Goal: Information Seeking & Learning: Learn about a topic

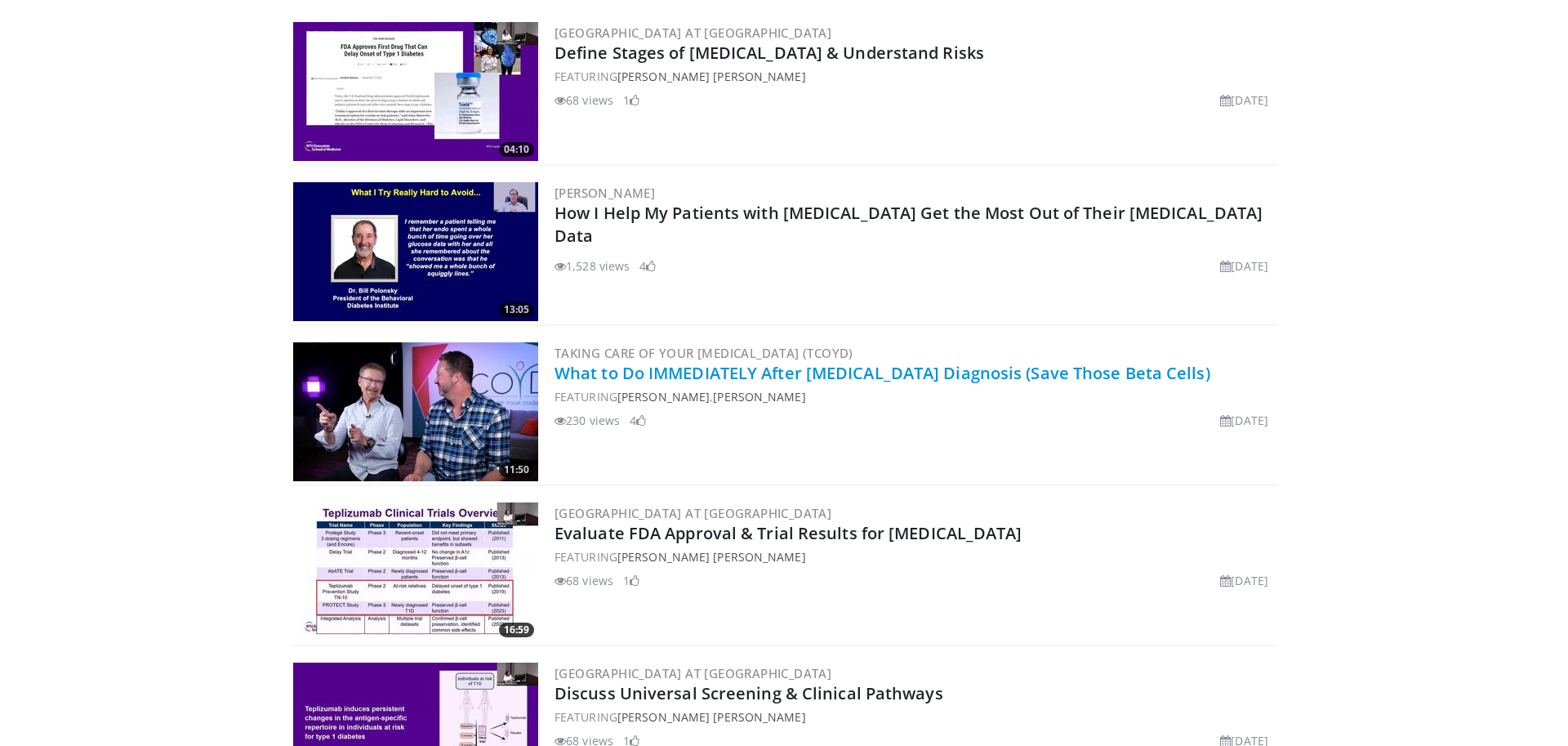
click at [1053, 376] on link "What to Do IMMEDIATELY After [MEDICAL_DATA] Diagnosis (Save Those Beta Cells)" at bounding box center [883, 373] width 656 height 22
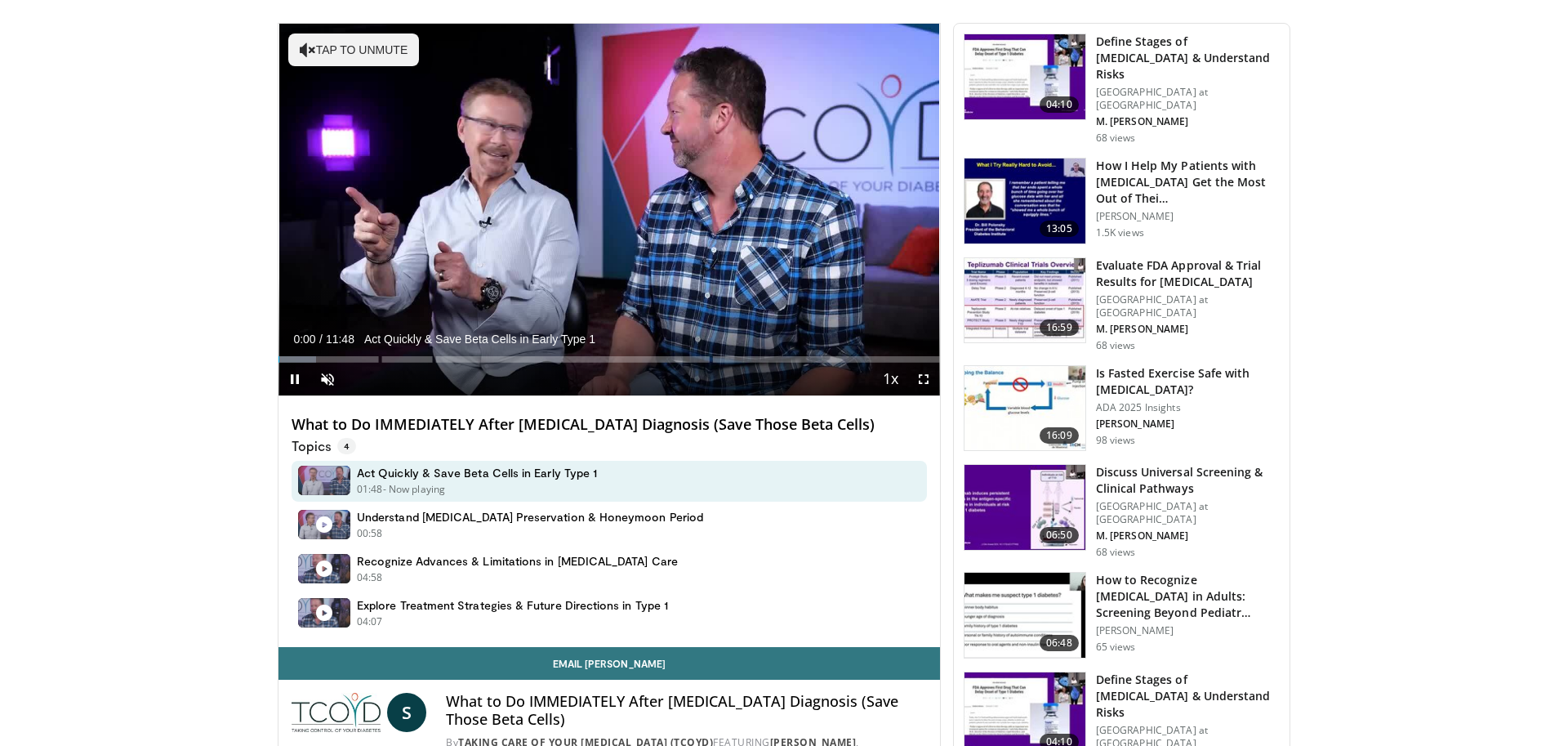
scroll to position [447, 0]
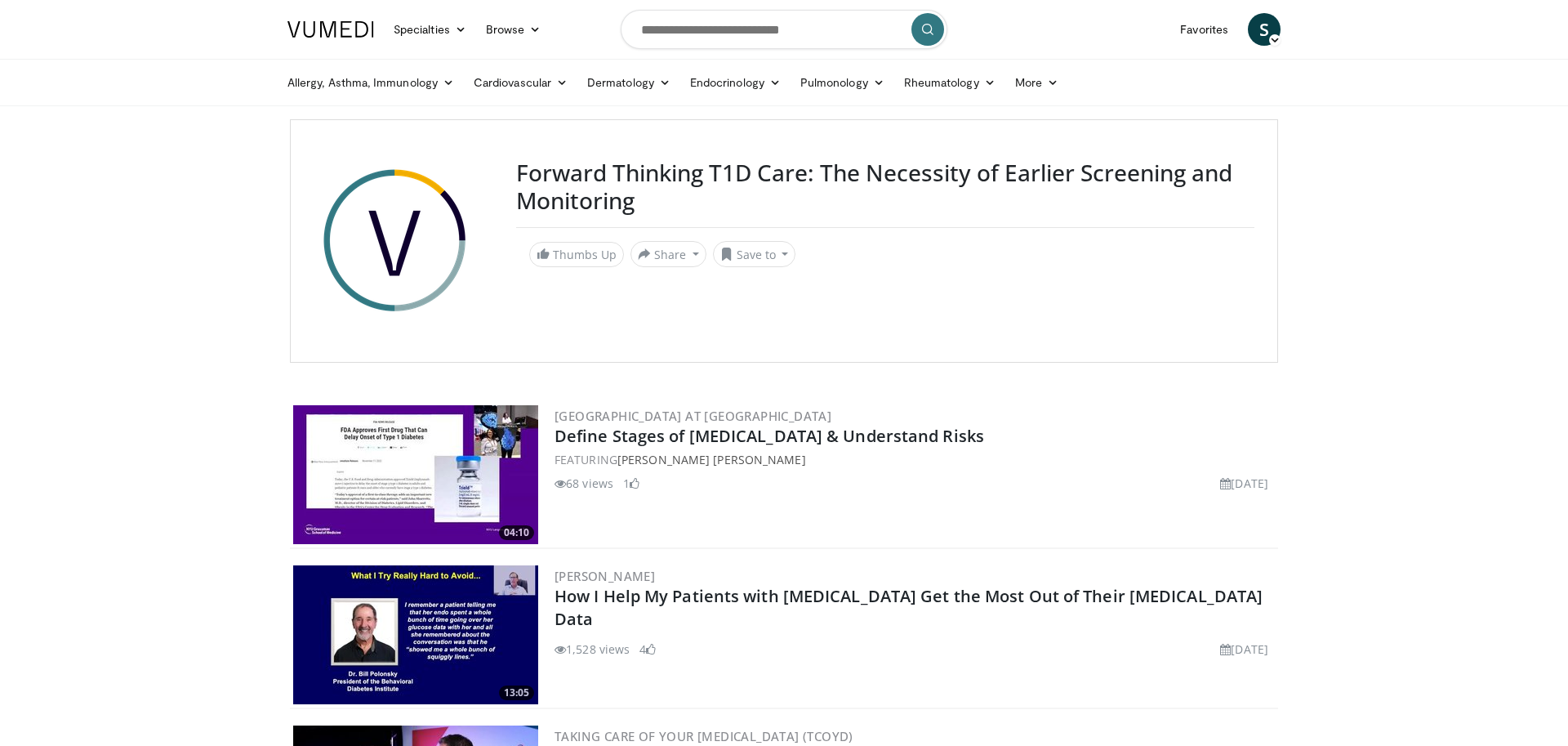
scroll to position [424, 0]
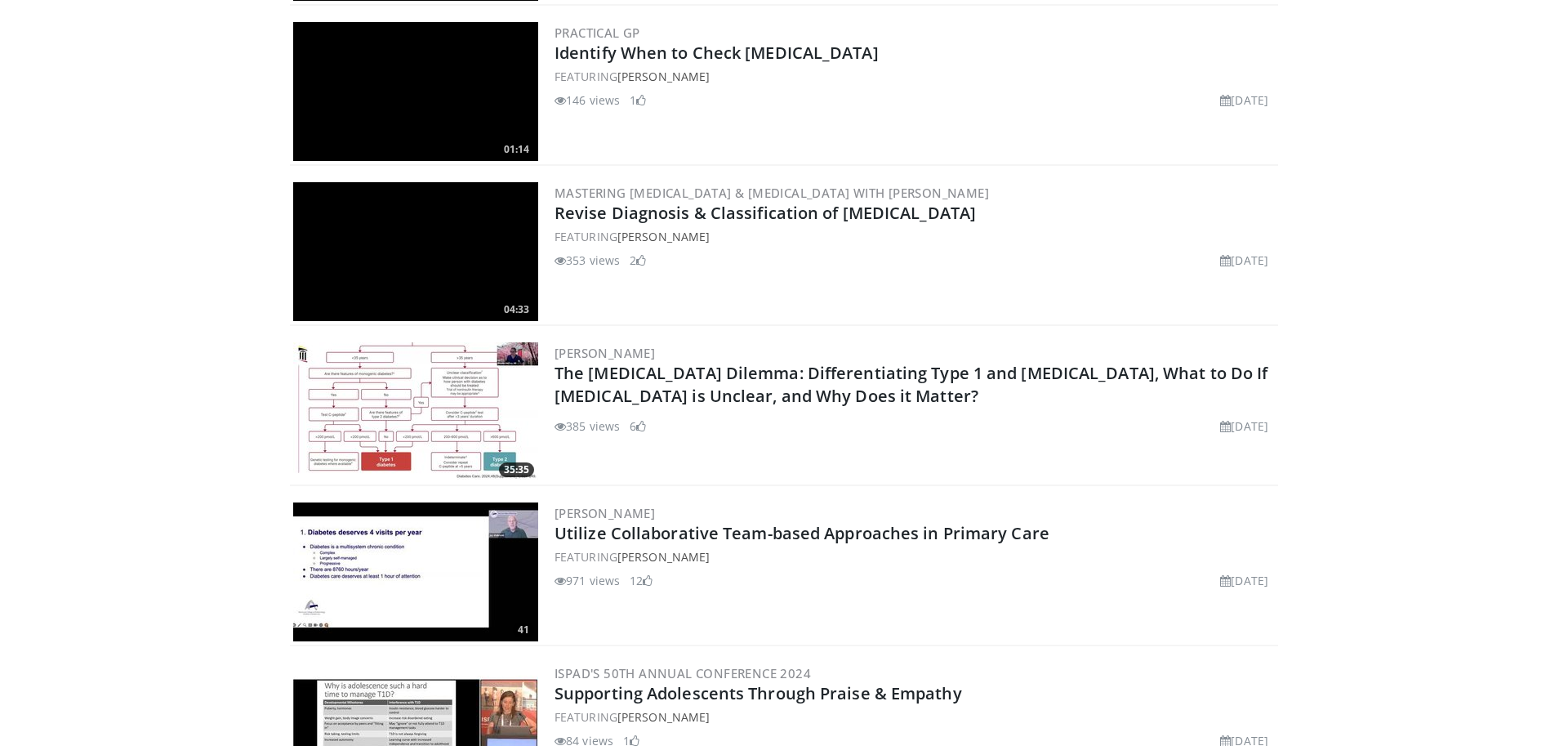
scroll to position [8112, 0]
